Goal: Transaction & Acquisition: Obtain resource

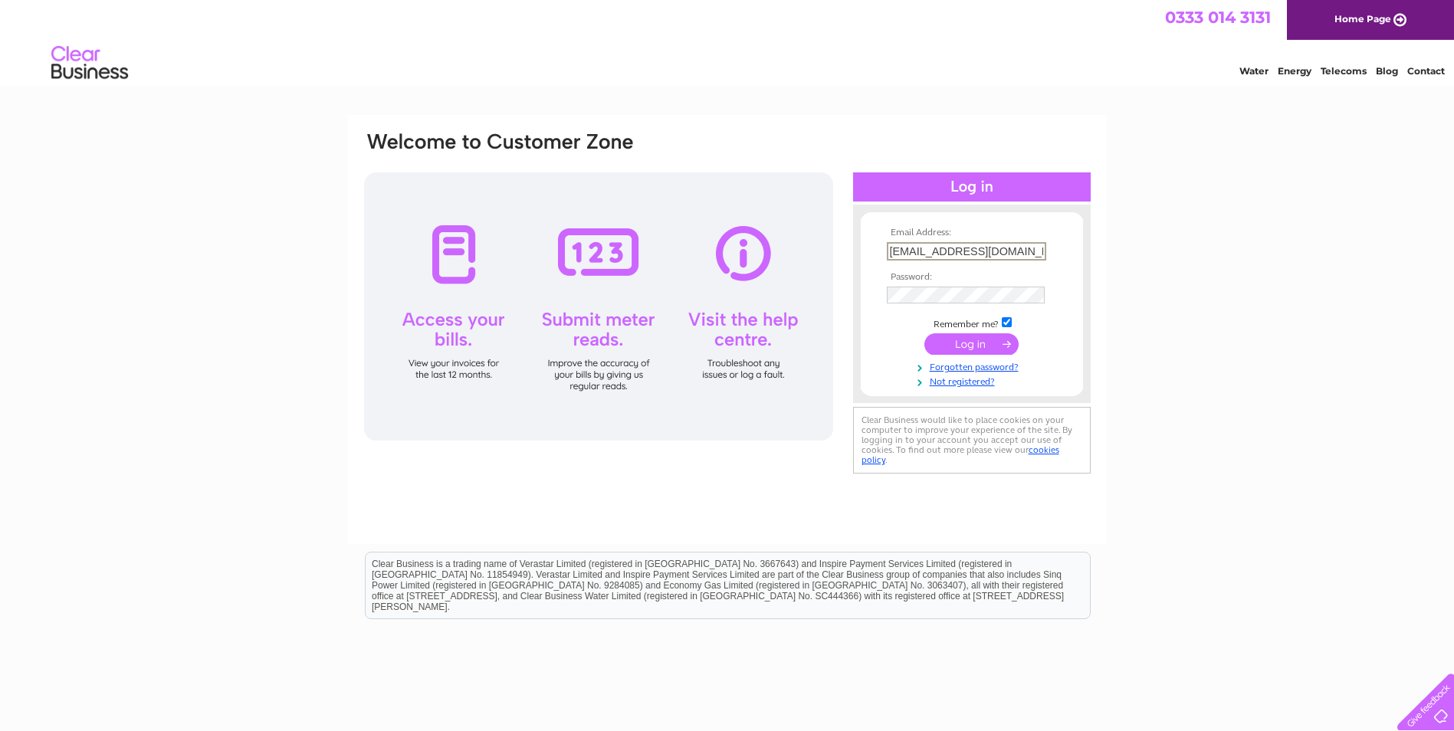
drag, startPoint x: 964, startPoint y: 248, endPoint x: 760, endPoint y: 246, distance: 203.9
click at [760, 246] on div "Email Address: accounts@baronycastle.com Password:" at bounding box center [728, 303] width 730 height 347
type input "accounts@fms-limited.com"
click at [988, 344] on input "submit" at bounding box center [971, 342] width 94 height 21
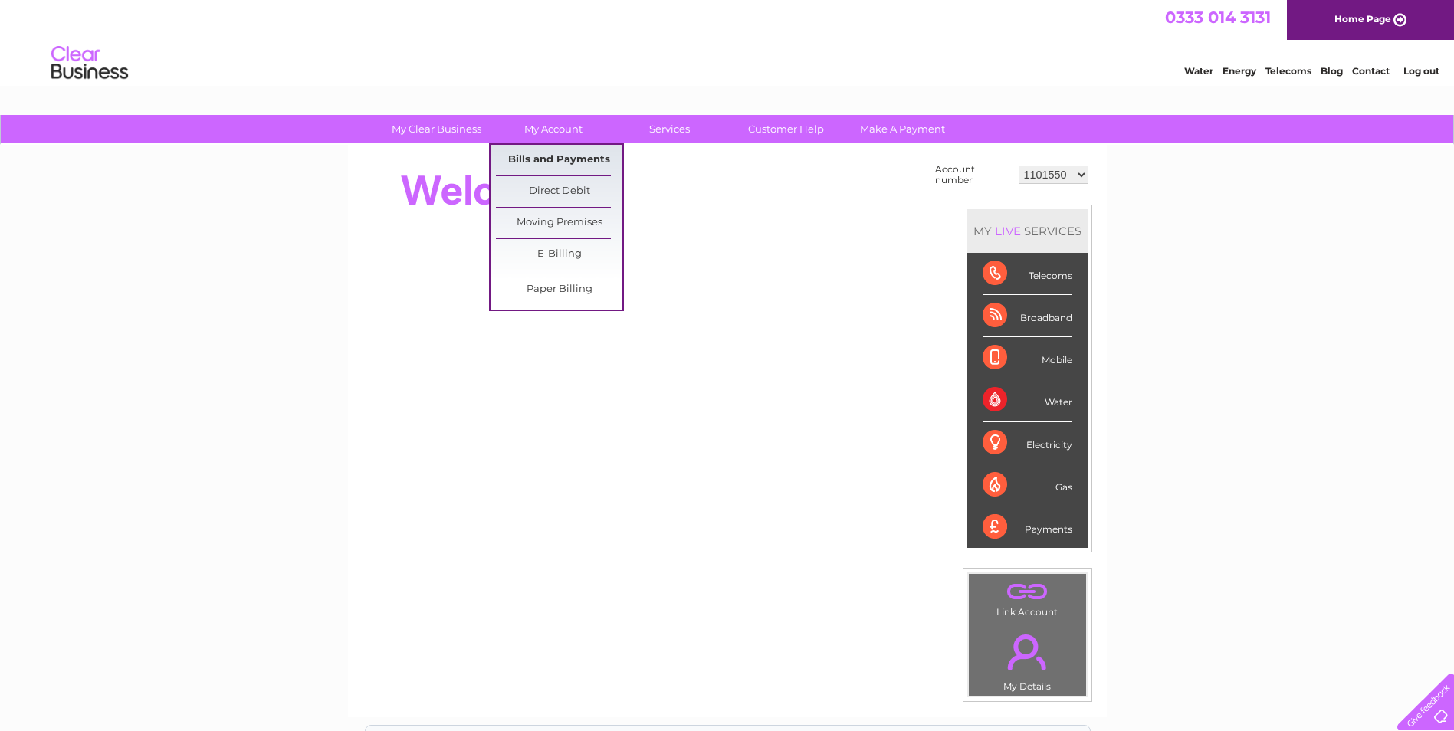
click at [559, 153] on link "Bills and Payments" at bounding box center [559, 160] width 126 height 31
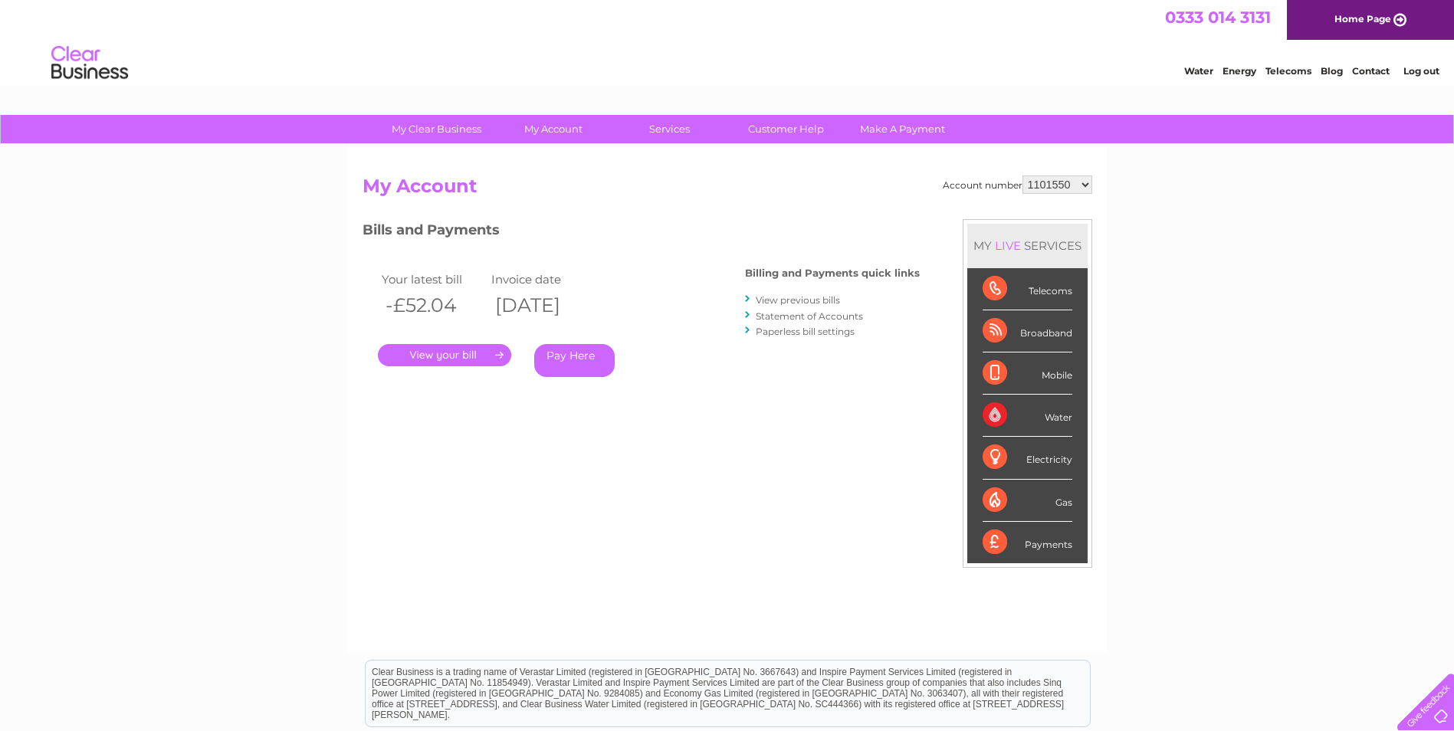
click at [1057, 189] on select "1101550 30286285" at bounding box center [1058, 185] width 70 height 18
select select "30286285"
click at [1023, 176] on select "1101550 30286285" at bounding box center [1058, 185] width 70 height 18
click at [469, 353] on link "." at bounding box center [444, 355] width 133 height 22
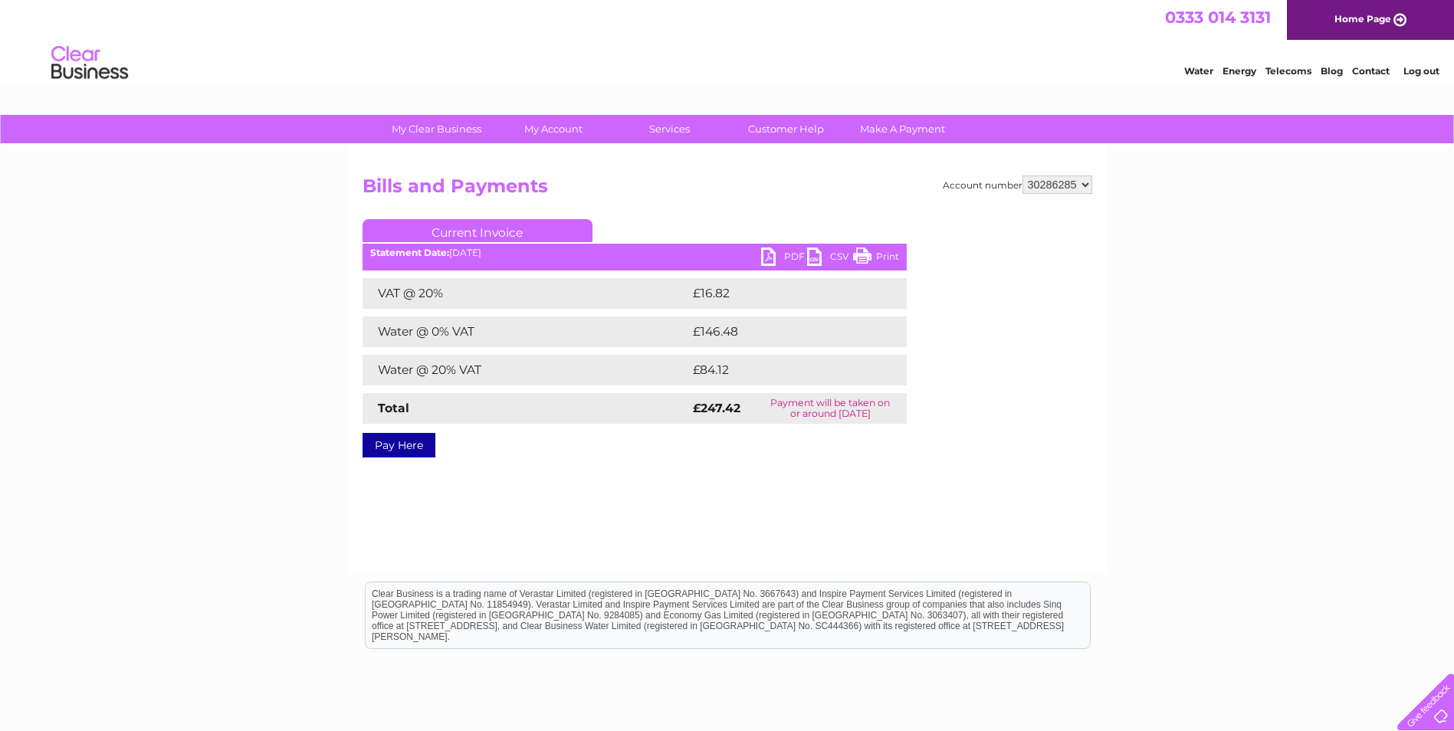
click at [788, 256] on link "PDF" at bounding box center [784, 259] width 46 height 22
click at [1428, 69] on link "Log out" at bounding box center [1422, 70] width 36 height 11
